Goal: Find specific page/section: Find specific page/section

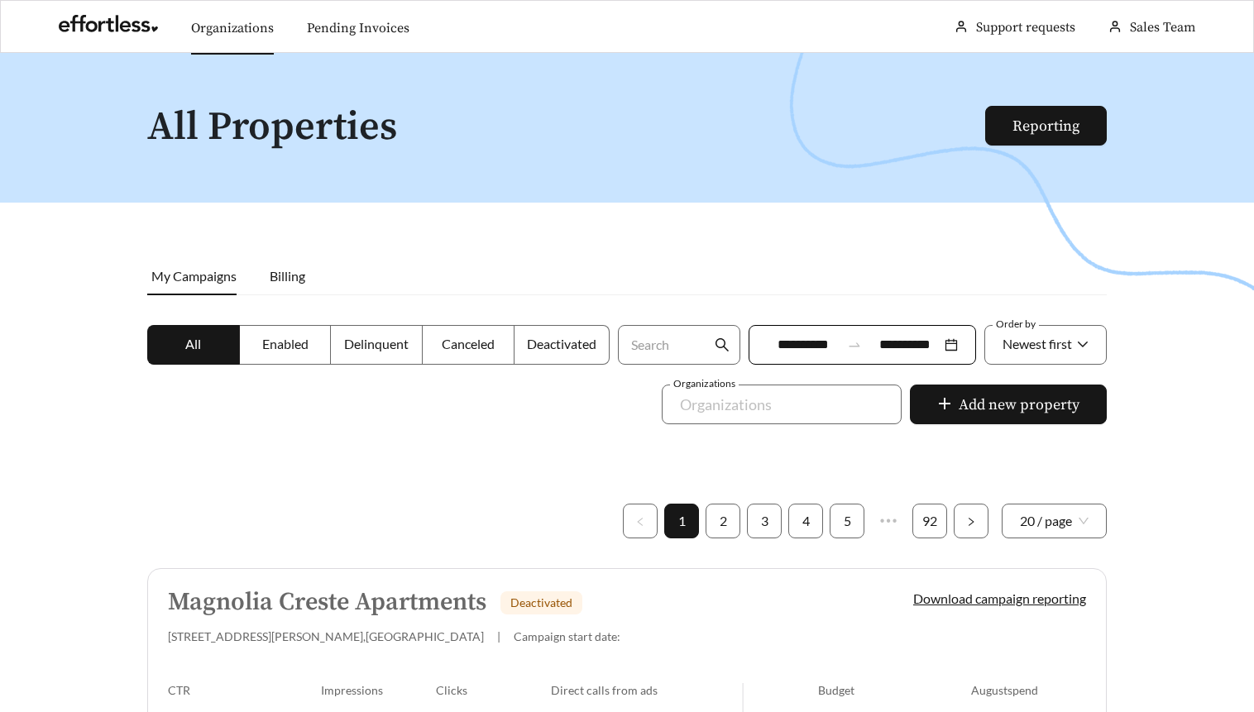
click at [260, 26] on link "Organizations" at bounding box center [232, 28] width 83 height 17
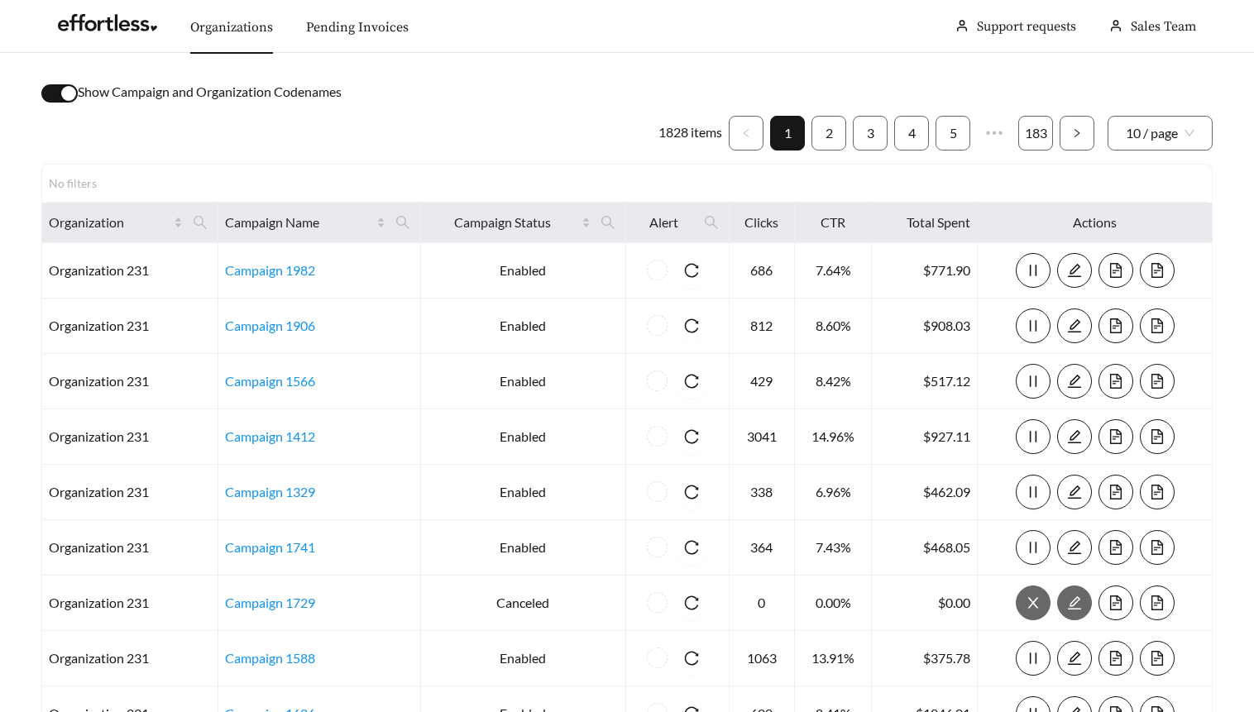
click at [68, 94] on div "button" at bounding box center [68, 93] width 15 height 15
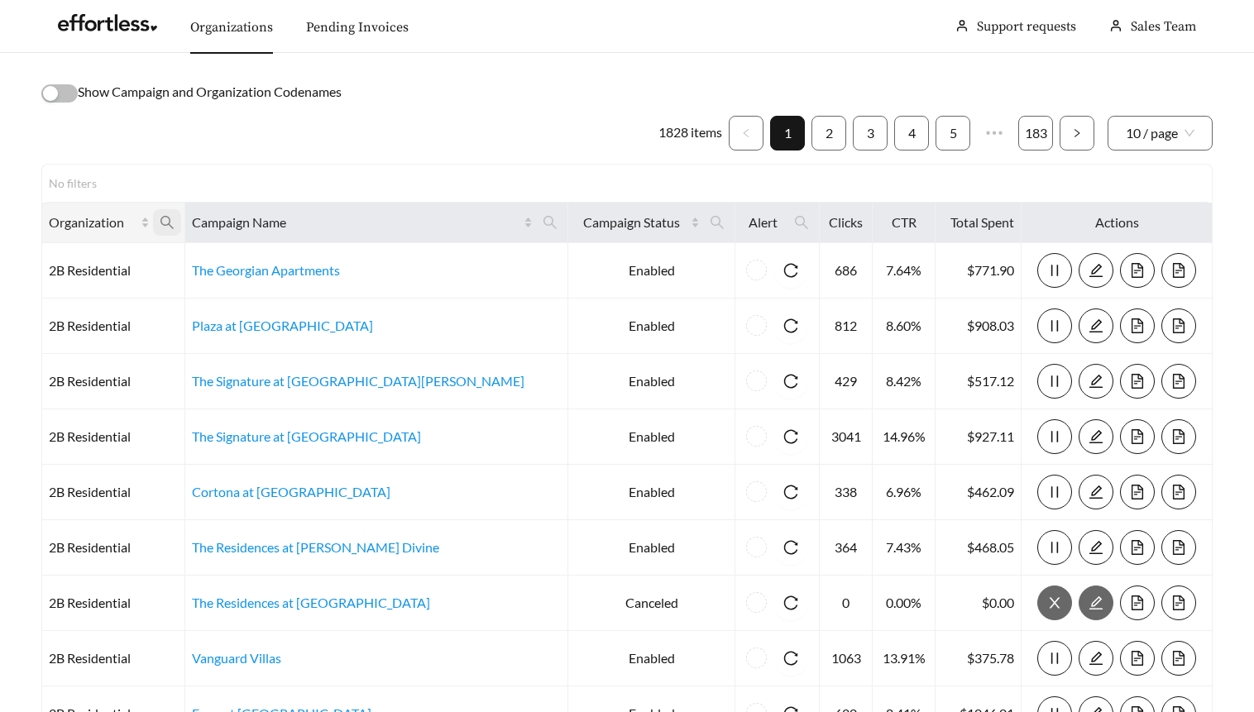
click at [175, 218] on icon "search" at bounding box center [167, 222] width 15 height 15
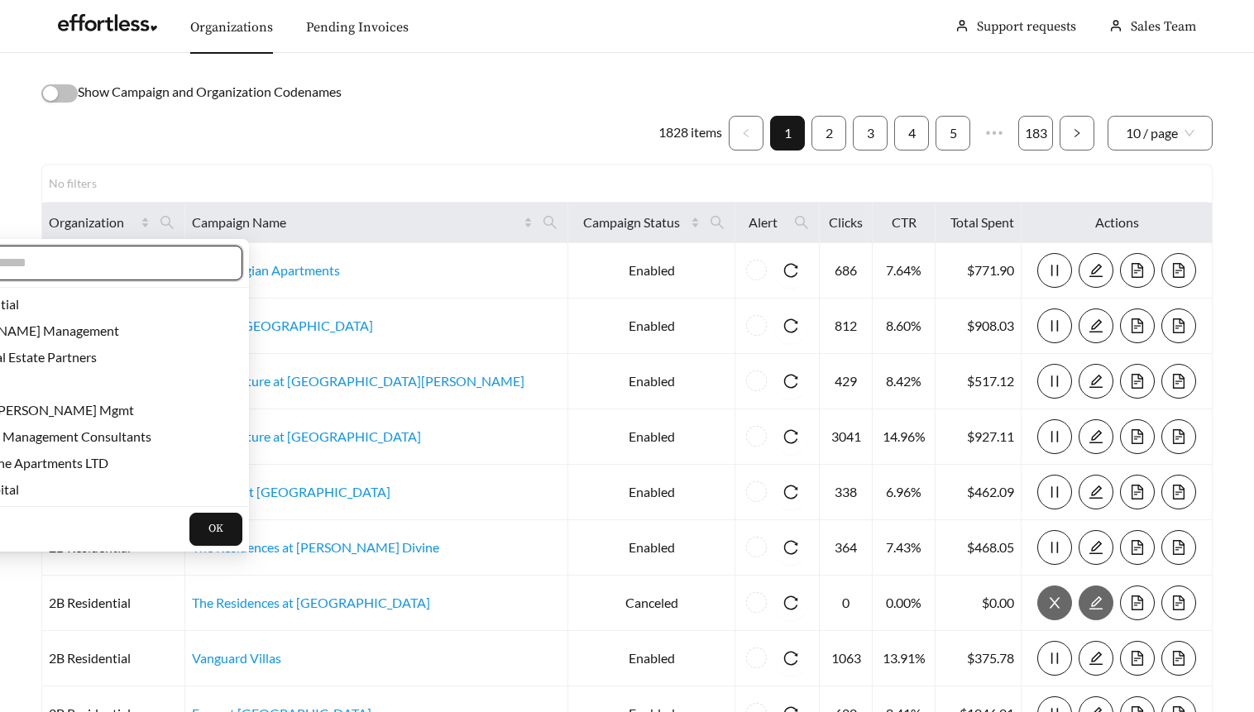
click at [165, 257] on input "text" at bounding box center [82, 263] width 284 height 20
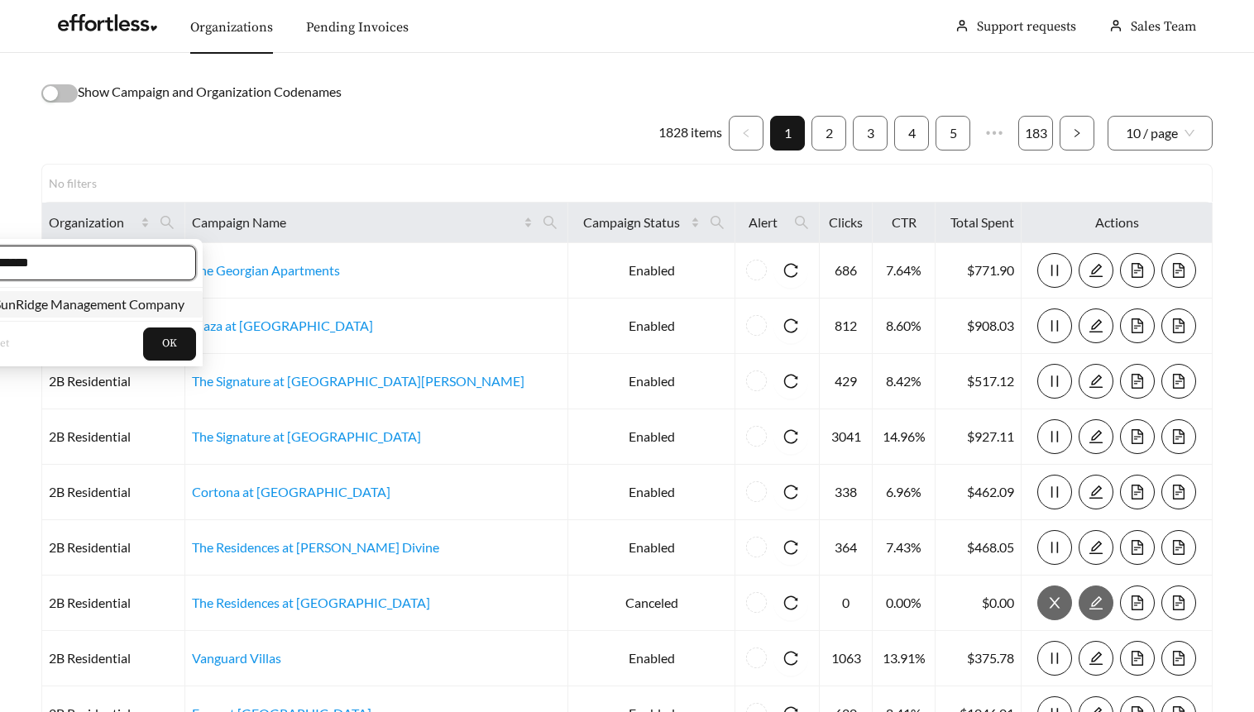
type input "******"
click at [169, 303] on span "SunRidge Management Company" at bounding box center [86, 304] width 197 height 16
click at [171, 339] on span "OK" at bounding box center [169, 344] width 15 height 17
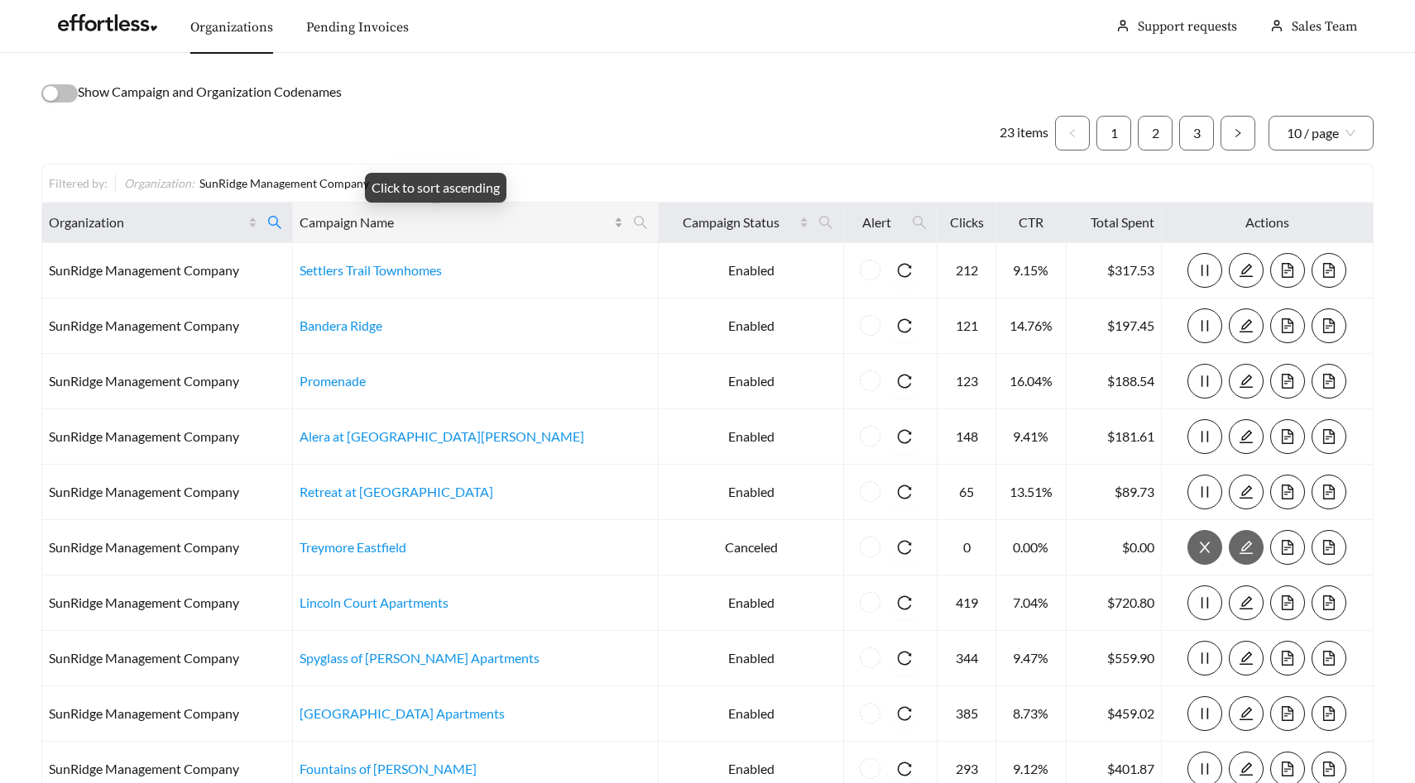
click at [403, 223] on span "Campaign Name" at bounding box center [454, 223] width 311 height 20
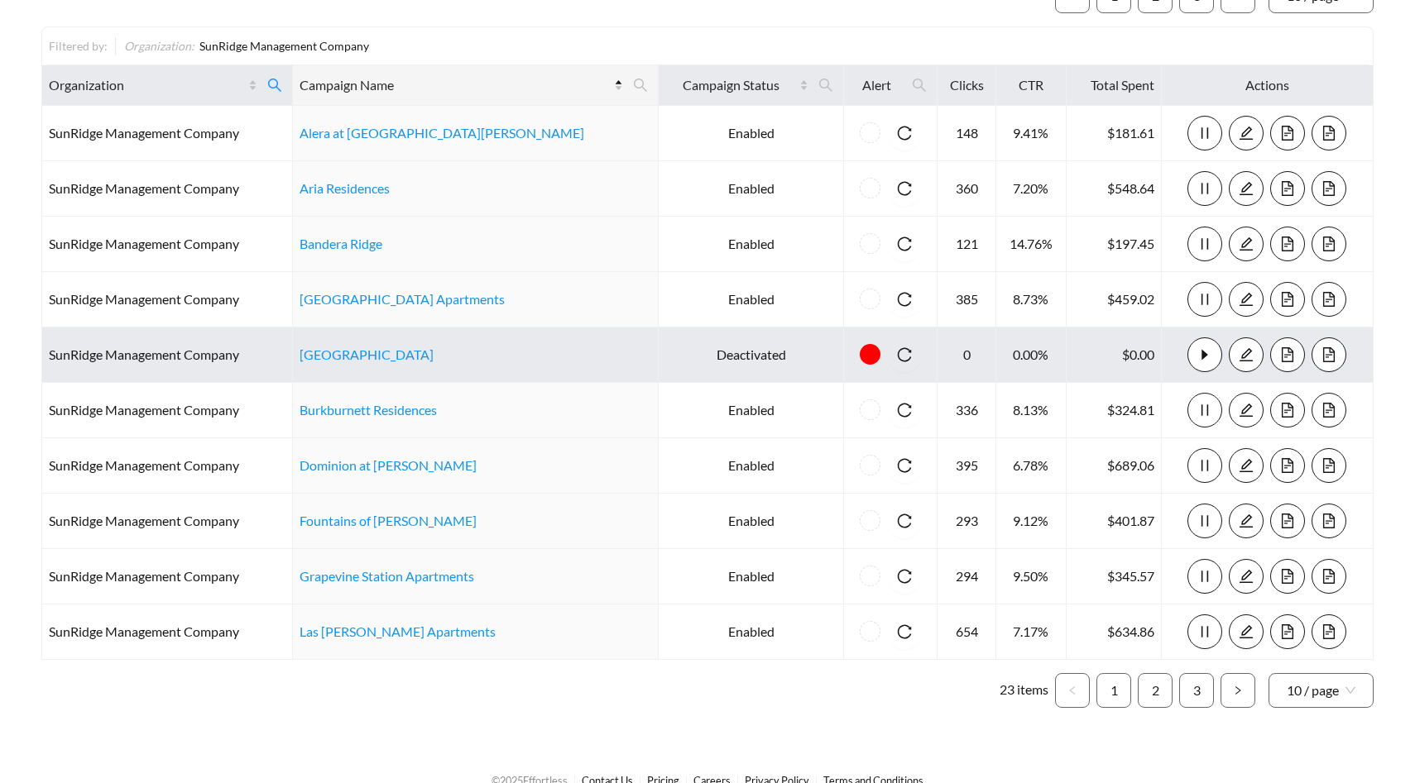
scroll to position [136, 0]
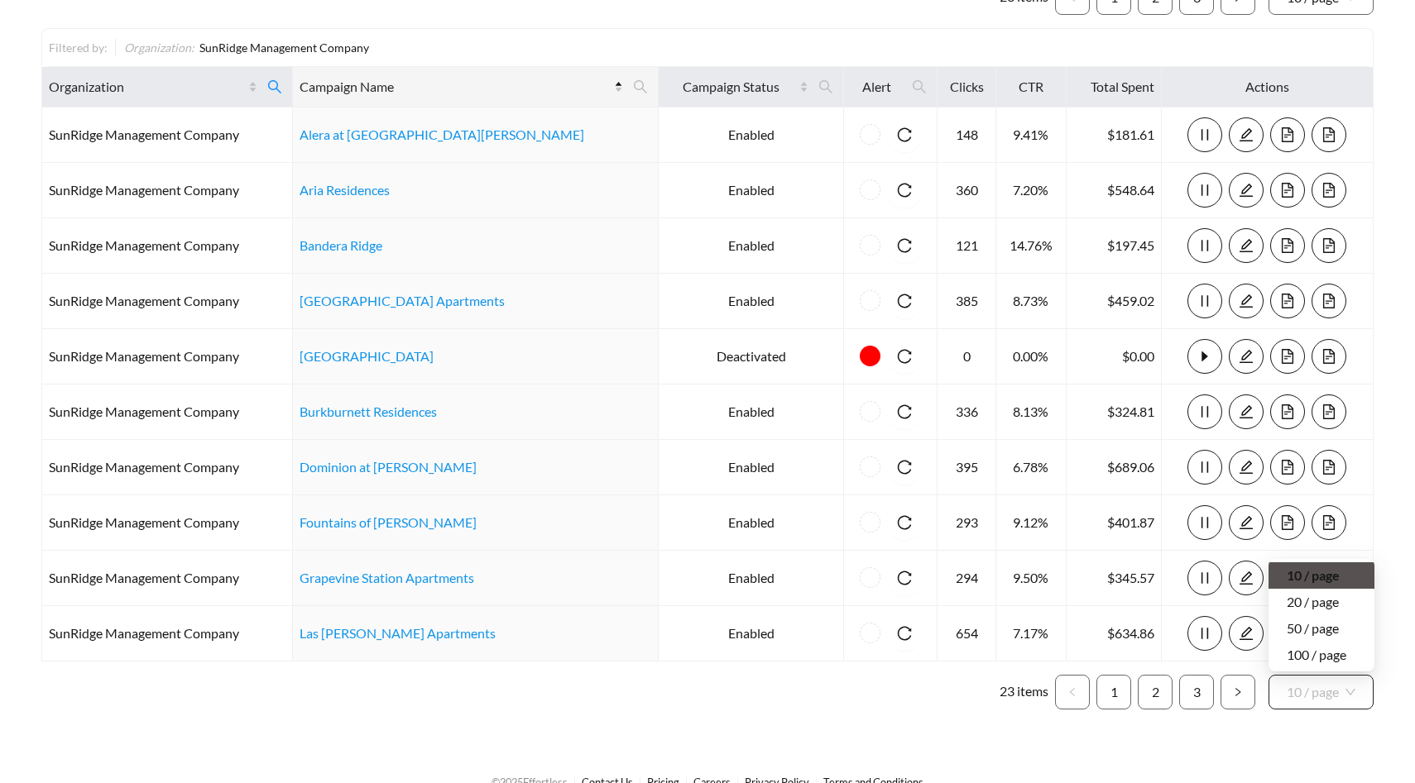
click at [1253, 679] on div "10 / page" at bounding box center [1320, 692] width 105 height 35
click at [1253, 627] on div "50 / page" at bounding box center [1320, 629] width 69 height 18
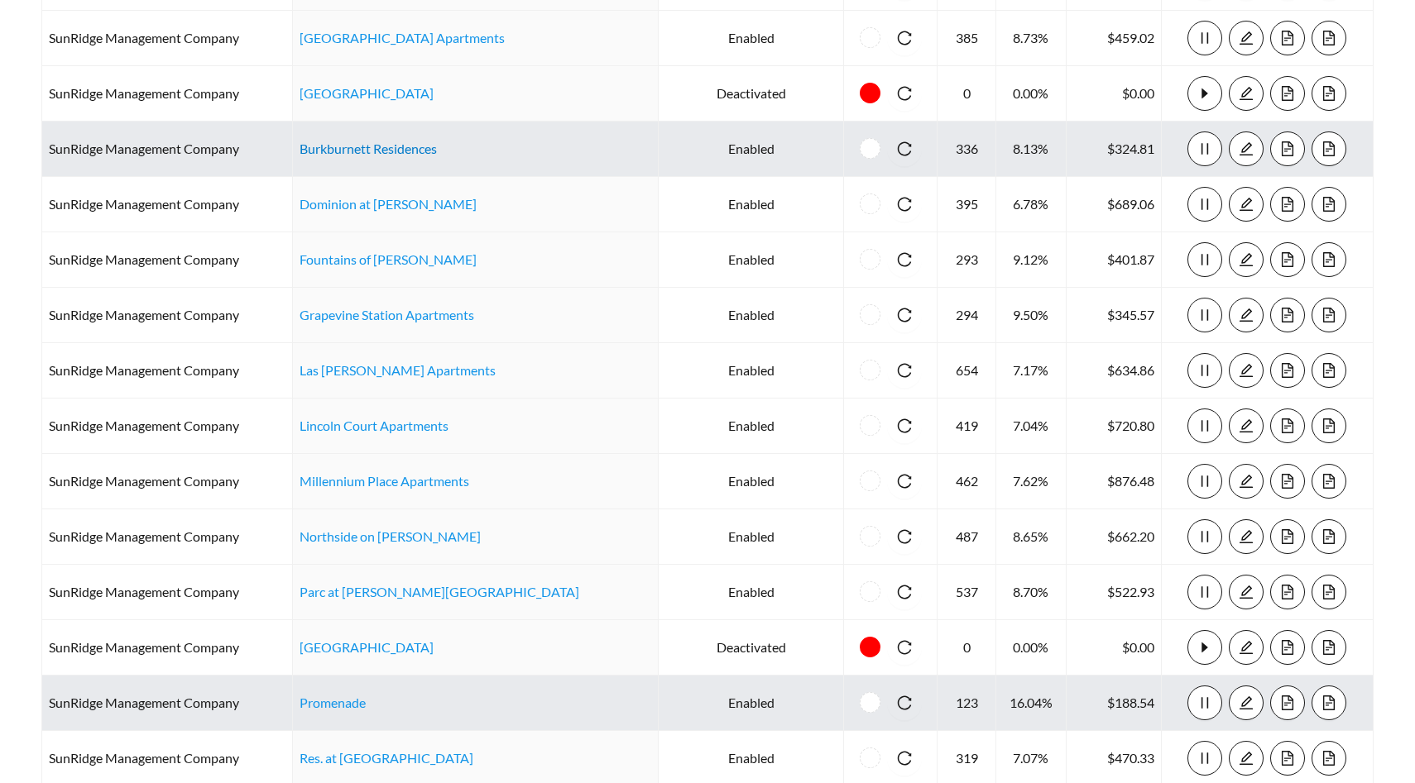
scroll to position [363, 0]
